Goal: Information Seeking & Learning: Learn about a topic

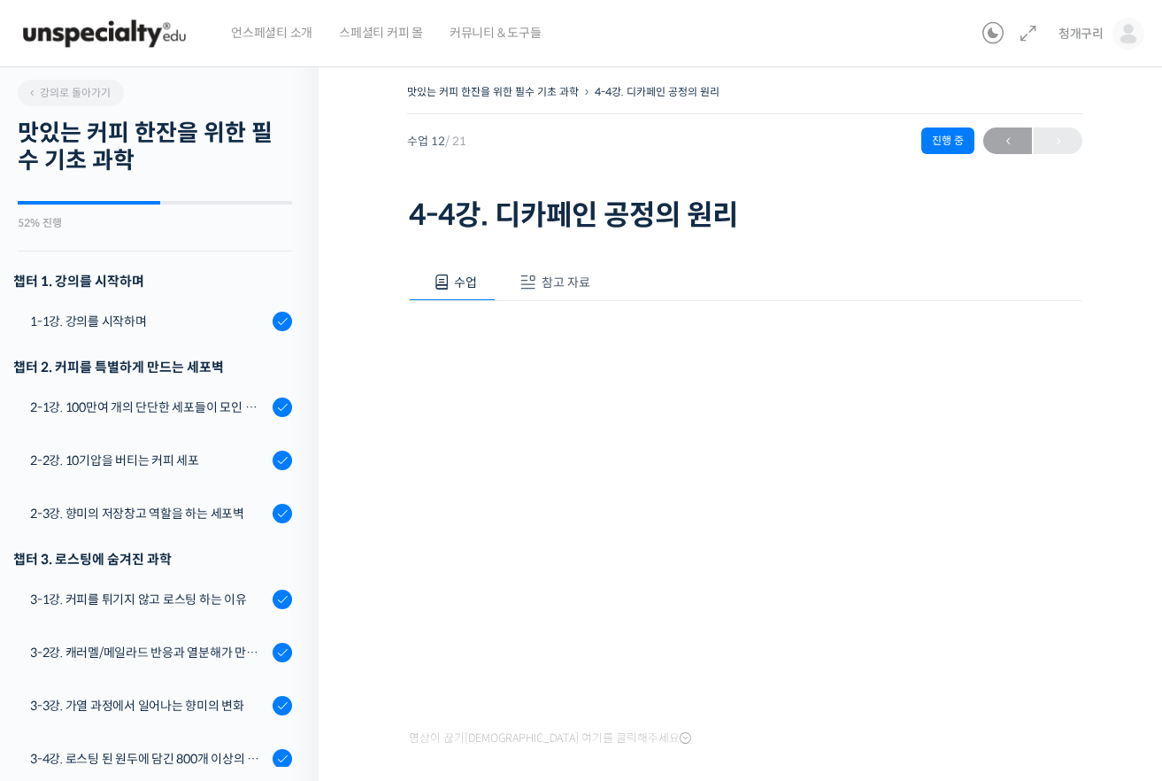
scroll to position [376, 0]
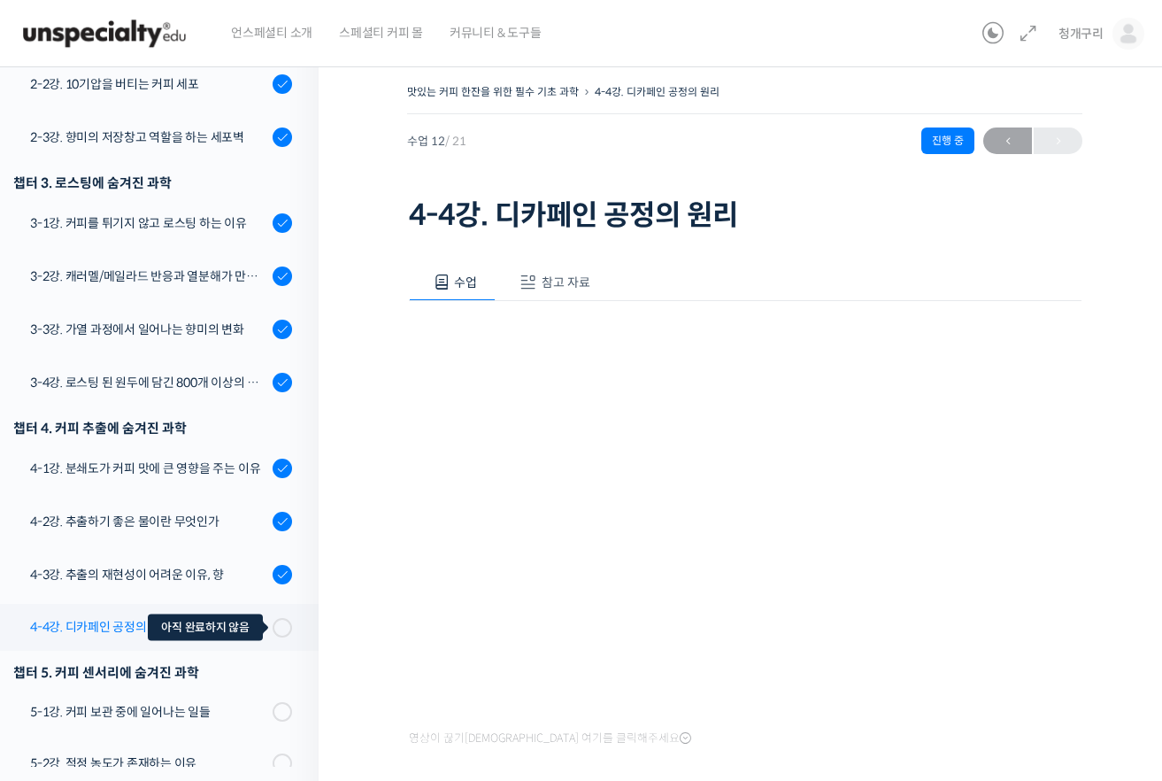
click at [282, 621] on span at bounding box center [287, 627] width 10 height 19
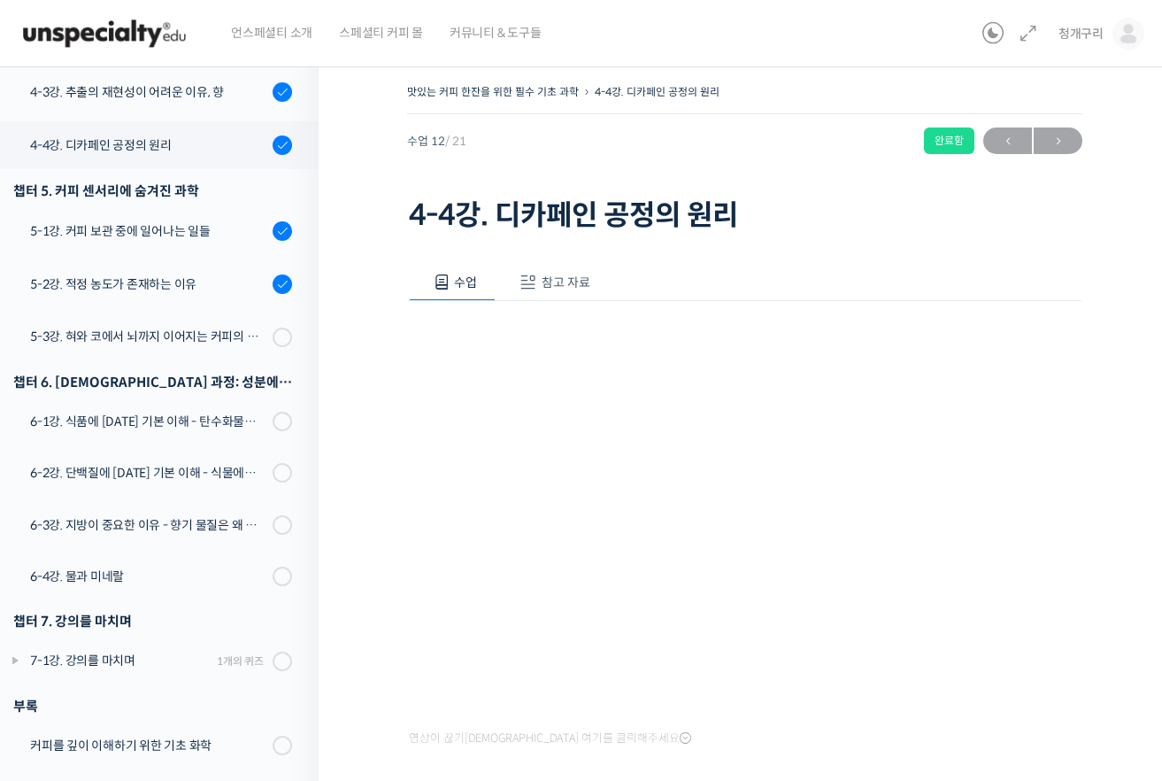
scroll to position [875, 0]
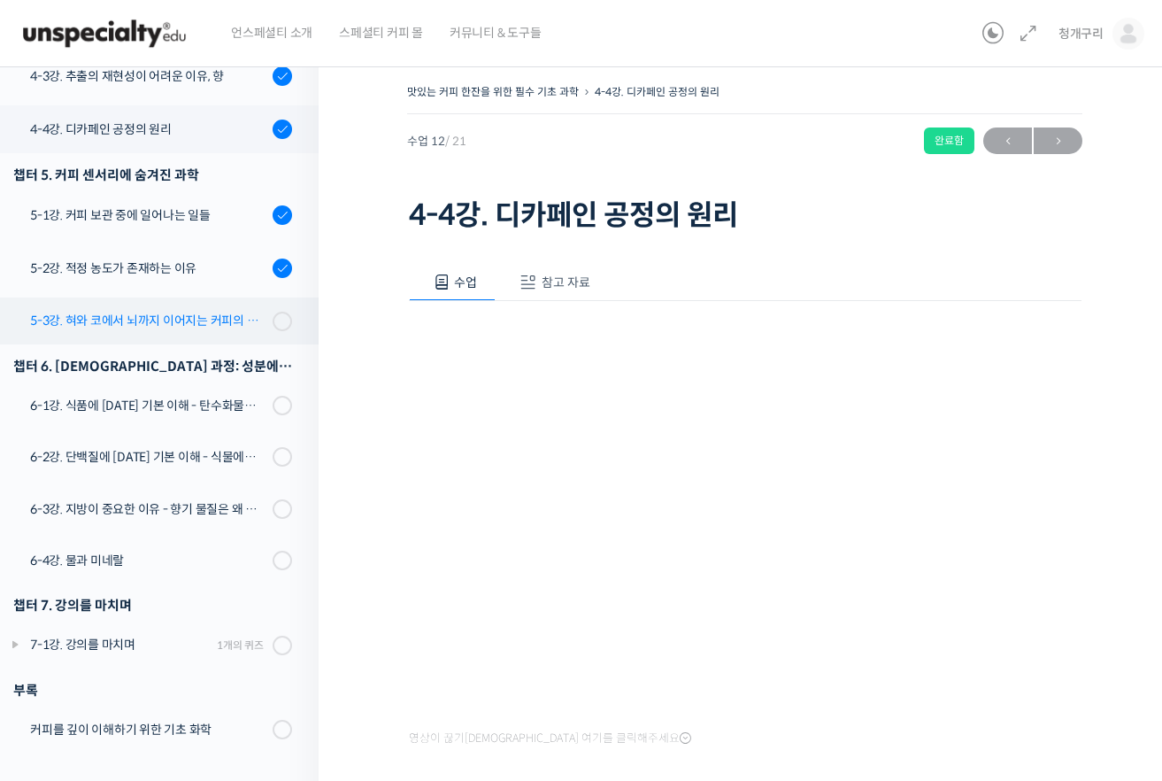
click at [175, 314] on div "5-3강. 혀와 코에서 뇌까지 이어지는 커피의 자극" at bounding box center [148, 320] width 237 height 19
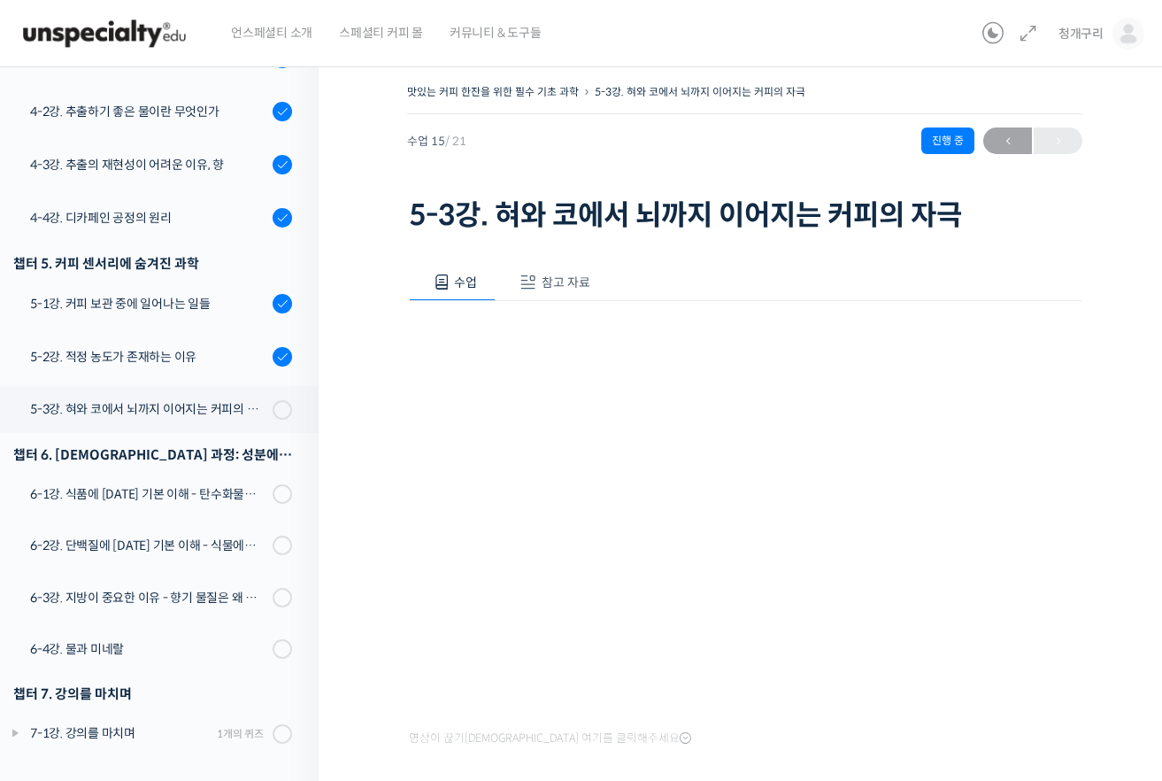
drag, startPoint x: 631, startPoint y: 172, endPoint x: 631, endPoint y: 194, distance: 22.1
click at [631, 172] on div "맛있는 커피 한잔을 위한 필수 기초 과학 5-3강. 혀와 코에서 뇌까지 이어지는 커피의 자극 진행 중 수업 15 / 21 진행 중 ← 이전 5…" at bounding box center [744, 159] width 675 height 158
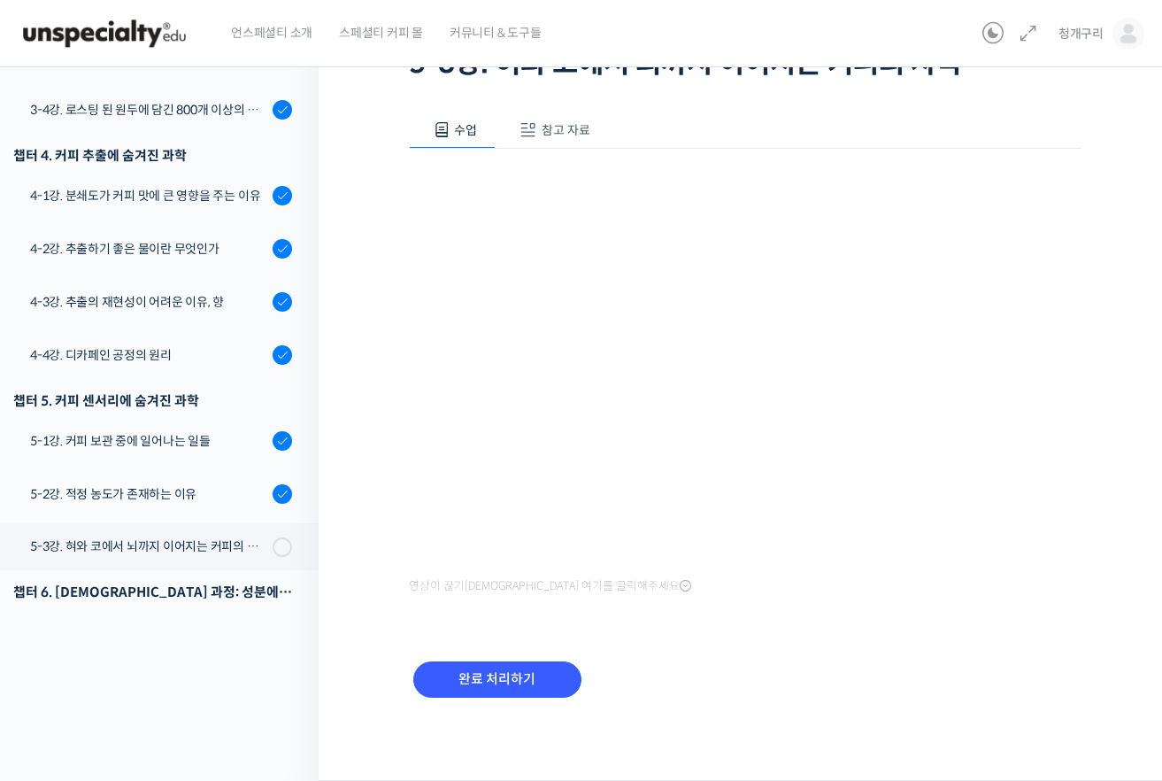
scroll to position [735, 0]
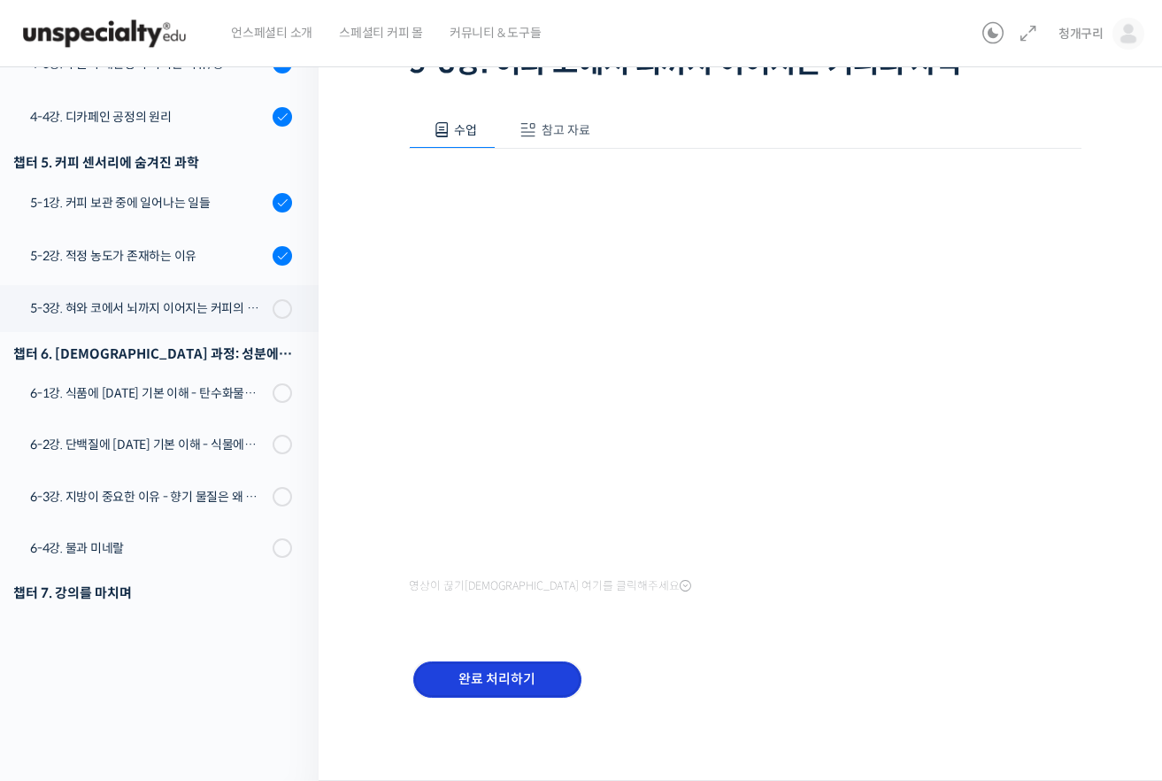
click at [479, 686] on input "완료 처리하기" at bounding box center [497, 679] width 168 height 36
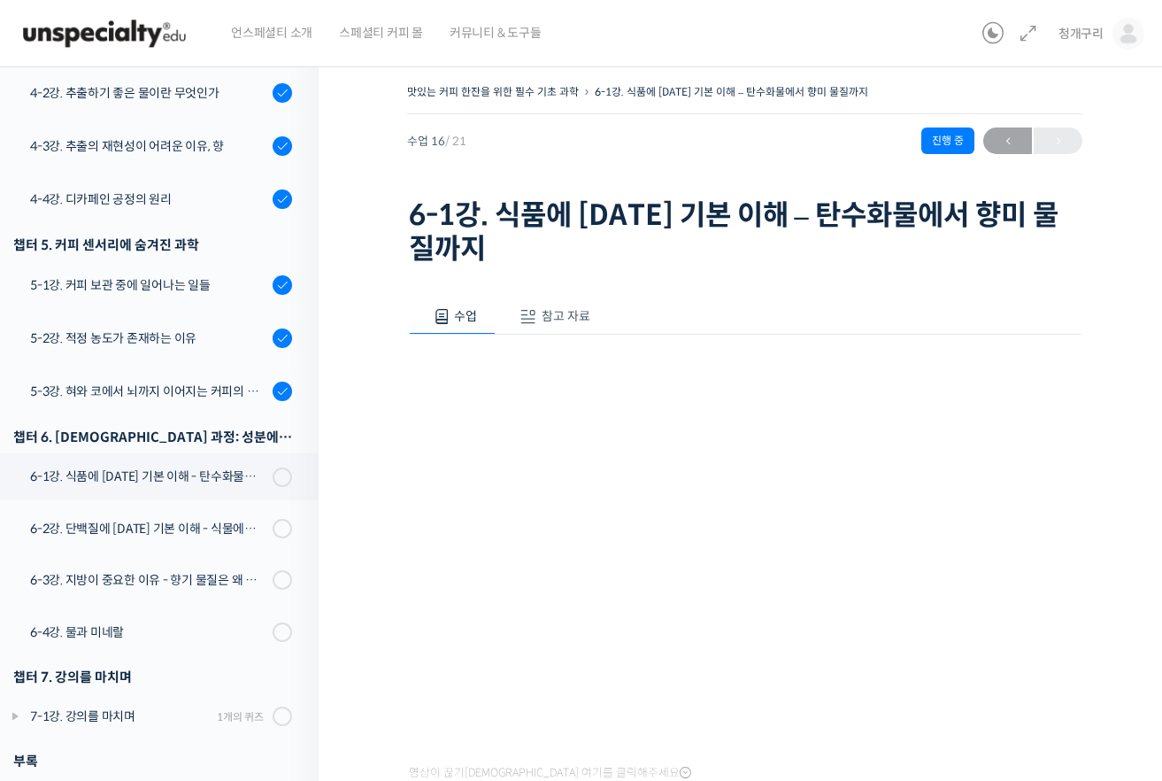
scroll to position [876, 0]
